Goal: Information Seeking & Learning: Understand process/instructions

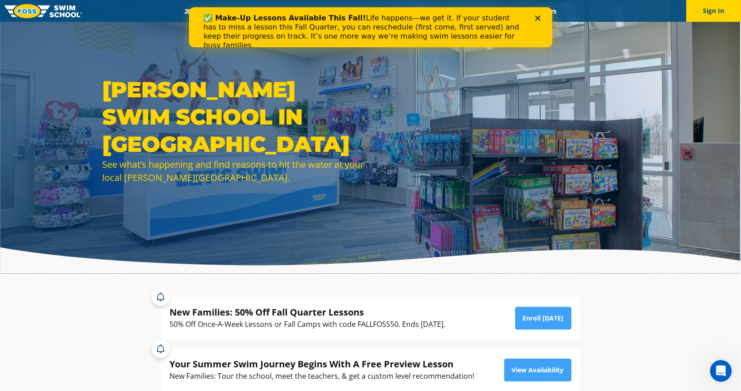
click at [538, 17] on icon "Close" at bounding box center [537, 17] width 5 height 5
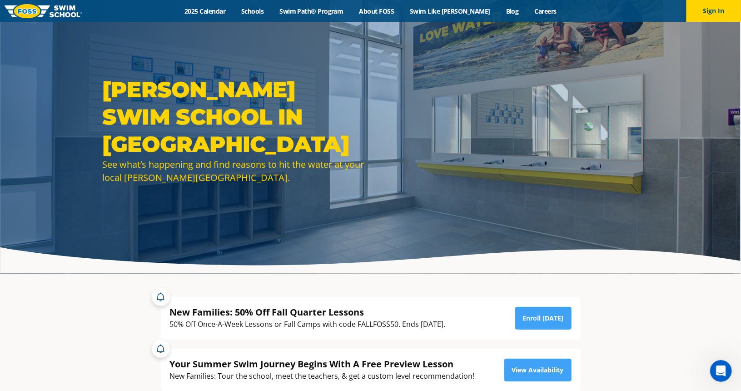
scroll to position [151, 0]
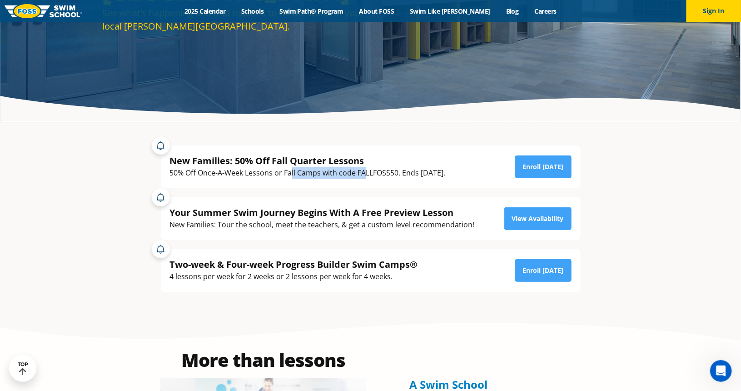
drag, startPoint x: 291, startPoint y: 178, endPoint x: 366, endPoint y: 181, distance: 74.6
click at [366, 181] on div "New Families: 50% Off Fall Quarter Lessons 50% Off Once-A-Week Lessons or Fall …" at bounding box center [371, 166] width 420 height 43
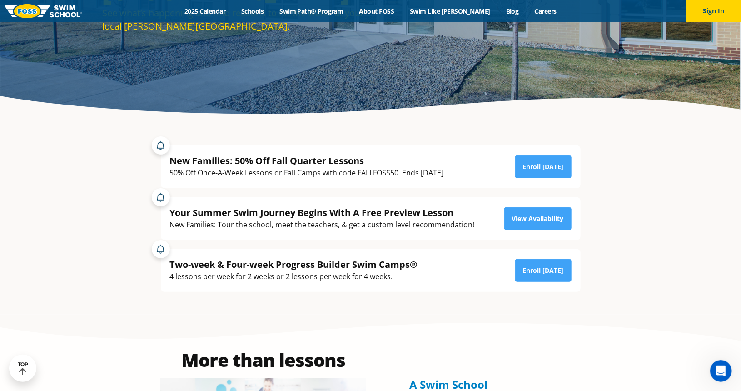
click at [241, 201] on div "Your Summer Swim Journey Begins With A Free Preview Lesson New Families: Tour t…" at bounding box center [371, 218] width 420 height 43
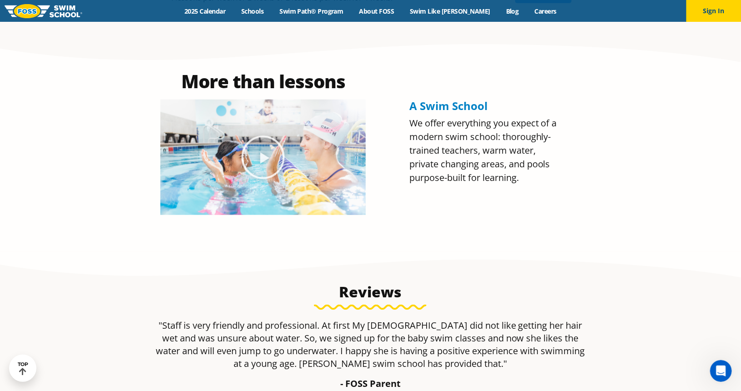
scroll to position [0, 0]
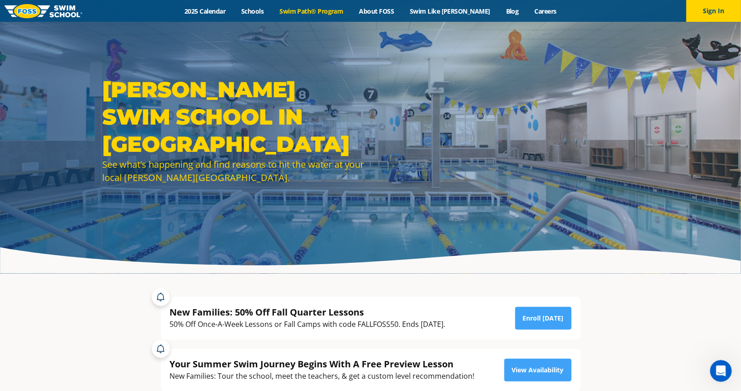
click at [326, 14] on link "Swim Path® Program" at bounding box center [312, 11] width 80 height 9
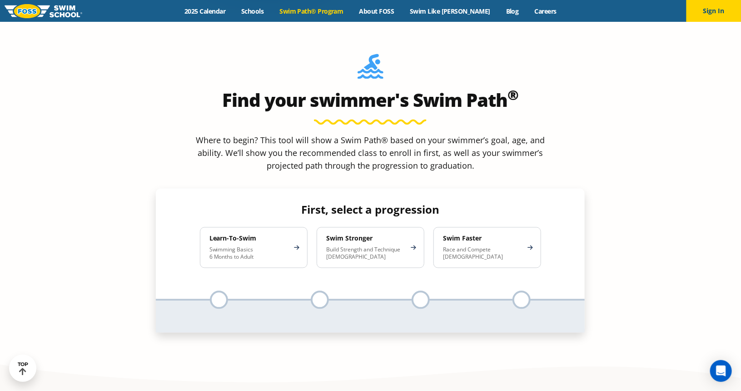
scroll to position [833, 0]
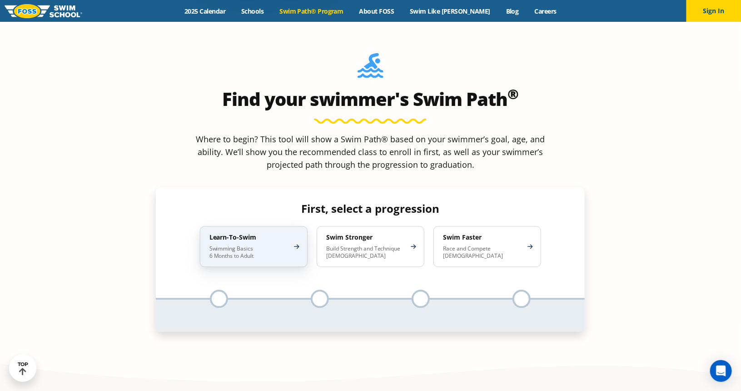
click at [226, 226] on div "Learn-To-Swim Swimming Basics 6 Months to Adult" at bounding box center [254, 246] width 108 height 41
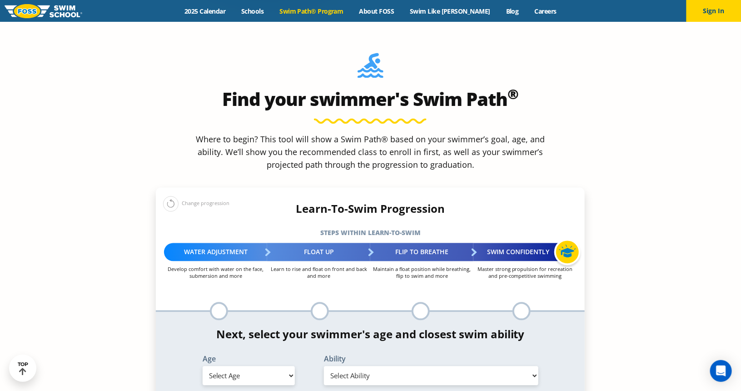
click at [259, 366] on select "Select Age 6 months - 1 year 1 year 2 years 3 years 4 years 5 years 6 years 7 y…" at bounding box center [249, 375] width 93 height 19
select select "3-years"
click at [203, 366] on select "Select Age 6 months - 1 year 1 year 2 years 3 years 4 years 5 years 6 years 7 y…" at bounding box center [249, 375] width 93 height 19
click at [407, 366] on select "Select Ability First in-water experience When in the water, reliant on a life j…" at bounding box center [431, 375] width 214 height 19
click at [324, 366] on select "Select Ability First in-water experience When in the water, reliant on a life j…" at bounding box center [431, 375] width 214 height 19
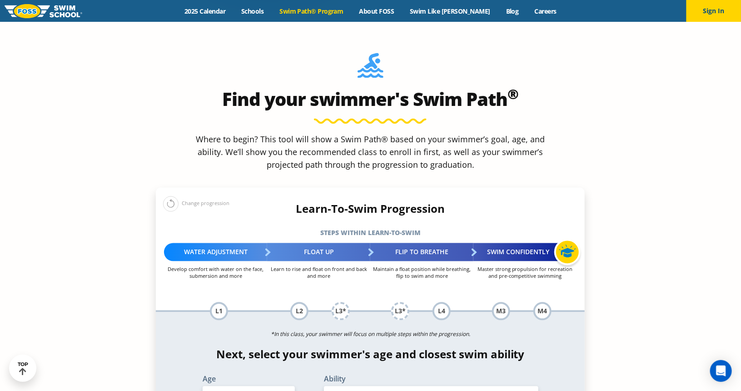
scroll to position [909, 0]
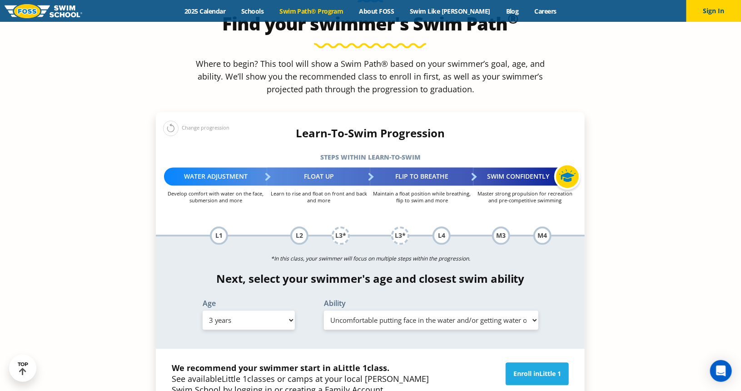
click at [359, 262] on div "*In this class, your swimmer will focus on multiple steps within the progressio…" at bounding box center [370, 292] width 429 height 112
click at [359, 310] on select "Select Ability First in-water experience When in the water, reliant on a life j…" at bounding box center [431, 319] width 214 height 19
select select "3-years-swims-5-feet-with-face-in-the-water-unassisted-by-a-person-or-floatie"
click at [324, 310] on select "Select Ability First in-water experience When in the water, reliant on a life j…" at bounding box center [431, 319] width 214 height 19
click at [510, 310] on select "Select Ability First in-water experience When in the water, reliant on a life j…" at bounding box center [431, 319] width 214 height 19
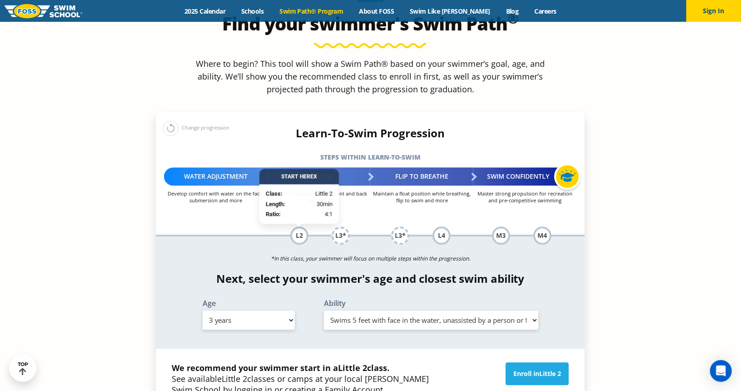
click at [510, 310] on select "Select Ability First in-water experience When in the water, reliant on a life j…" at bounding box center [431, 319] width 214 height 19
drag, startPoint x: 214, startPoint y: 316, endPoint x: 354, endPoint y: 304, distance: 139.6
click at [354, 362] on p "We recommend your swimmer start in a Little 2 class. See available Little 2 cla…" at bounding box center [303, 378] width 262 height 33
click at [340, 349] on div "We recommend your swimmer start in a Little 2 class. See available Little 2 cla…" at bounding box center [370, 378] width 429 height 58
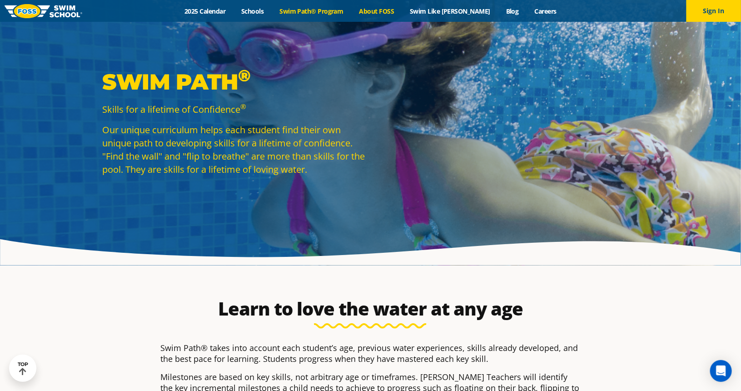
scroll to position [0, 0]
